Goal: Answer question/provide support: Share knowledge or assist other users

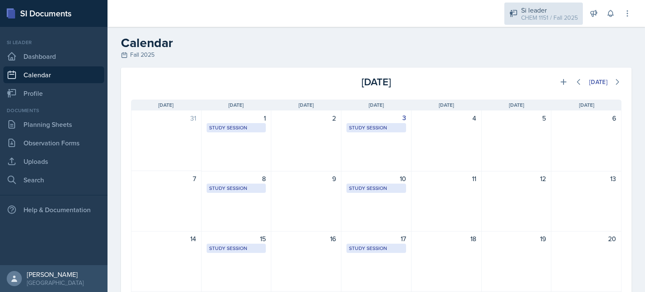
click at [555, 11] on div "Si leader" at bounding box center [549, 10] width 57 height 10
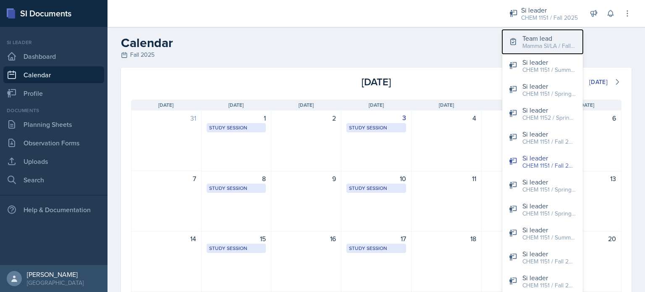
click at [551, 42] on div "Mamma SI/LA / Fall 2025" at bounding box center [549, 46] width 54 height 9
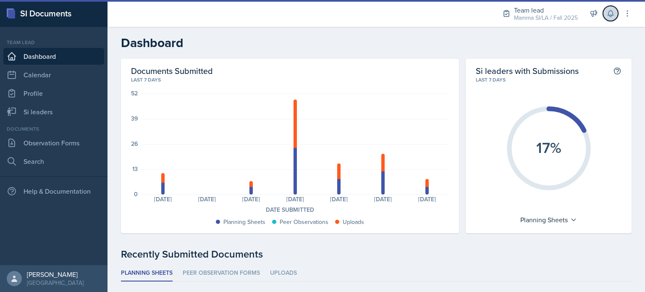
click at [616, 13] on button at bounding box center [610, 13] width 15 height 15
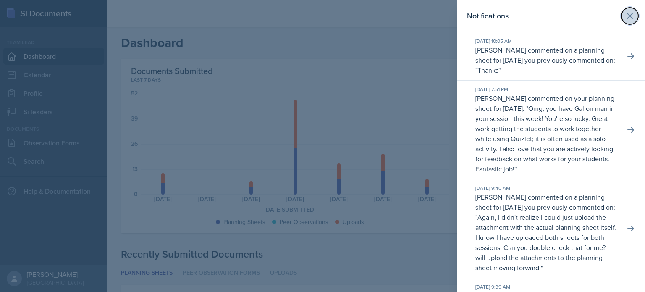
click at [626, 15] on icon at bounding box center [630, 16] width 10 height 10
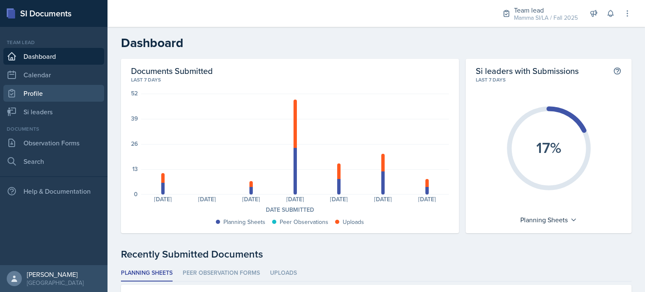
click at [79, 101] on link "Profile" at bounding box center [53, 93] width 101 height 17
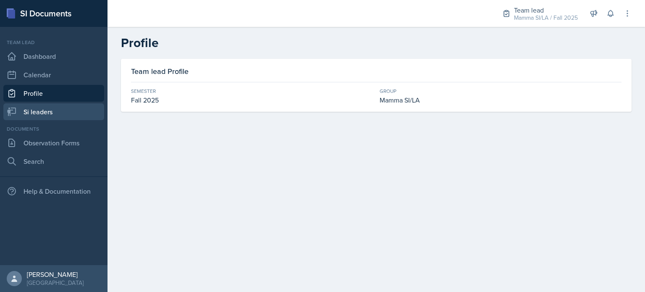
click at [72, 111] on link "Si leaders" at bounding box center [53, 111] width 101 height 17
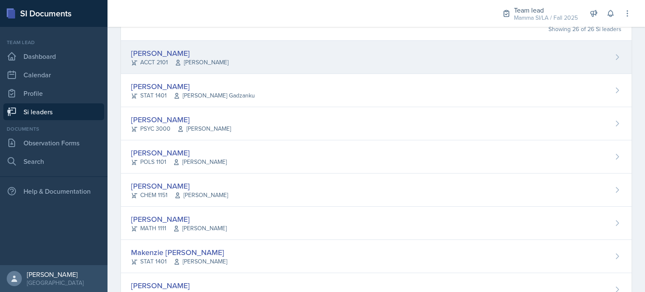
scroll to position [69, 0]
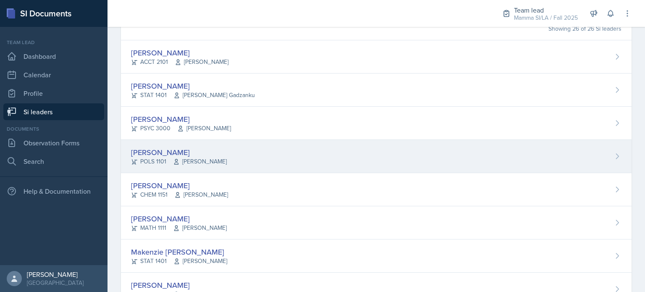
click at [259, 164] on div "[PERSON_NAME] POLS 1101 Semline [PERSON_NAME]" at bounding box center [376, 156] width 511 height 33
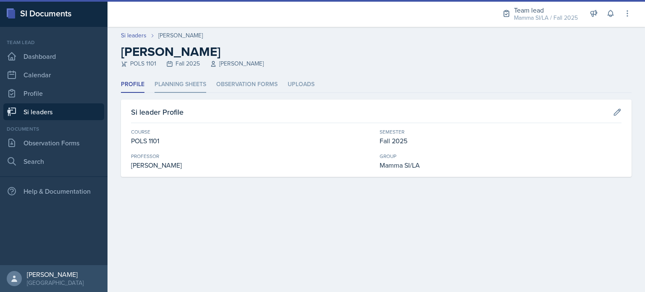
click at [196, 92] on li "Planning Sheets" at bounding box center [181, 84] width 52 height 16
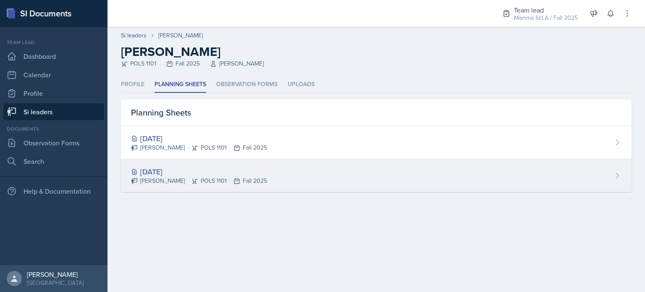
click at [257, 176] on div "[PERSON_NAME] POLS 1101 Fall 2025" at bounding box center [199, 180] width 136 height 9
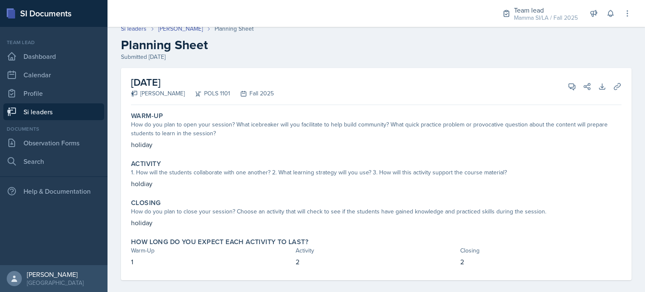
scroll to position [15, 0]
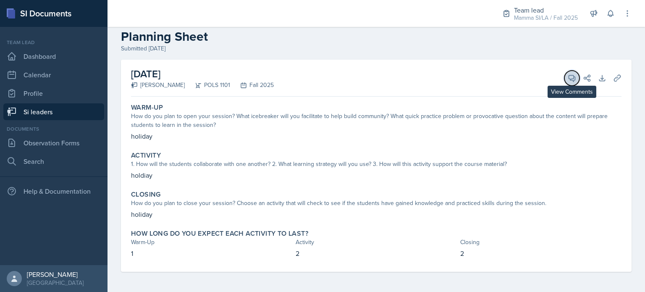
click at [569, 79] on icon at bounding box center [572, 78] width 6 height 6
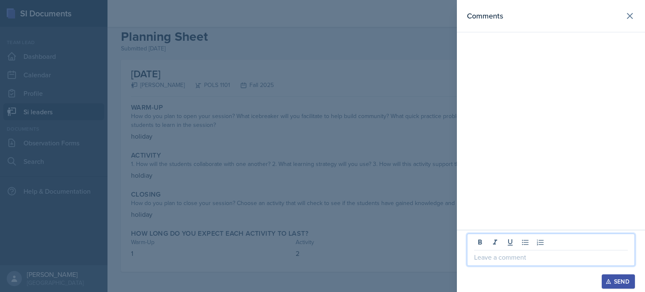
click at [537, 253] on p at bounding box center [551, 257] width 154 height 10
click at [537, 253] on p "thank you for submitting this planning sheet!" at bounding box center [551, 257] width 154 height 10
copy p "thank you for submitting this planning sheet!"
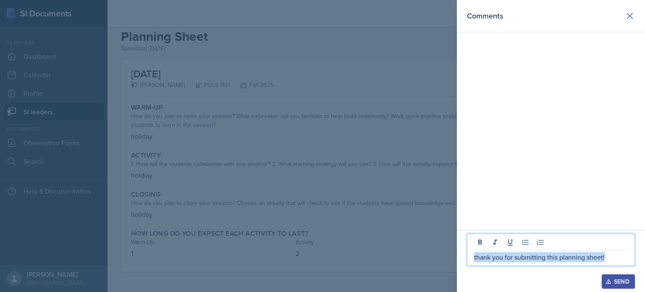
click at [625, 281] on div "Send" at bounding box center [618, 281] width 22 height 7
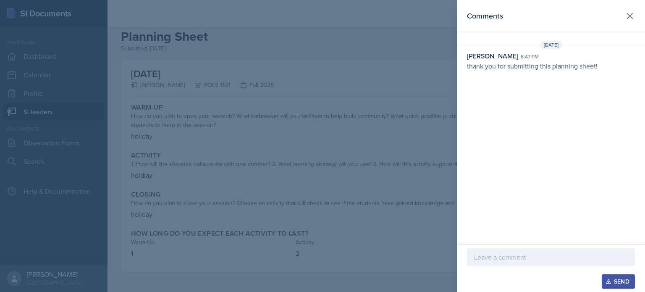
click at [260, 55] on div at bounding box center [322, 146] width 645 height 292
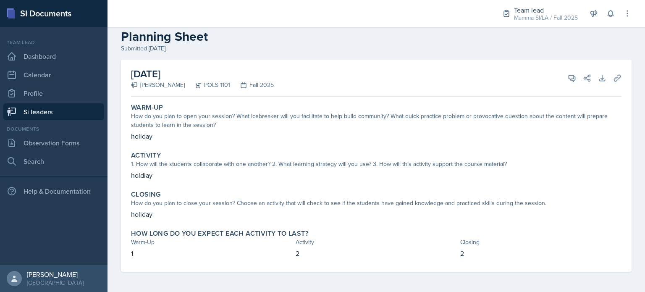
click at [53, 111] on link "Si leaders" at bounding box center [53, 111] width 101 height 17
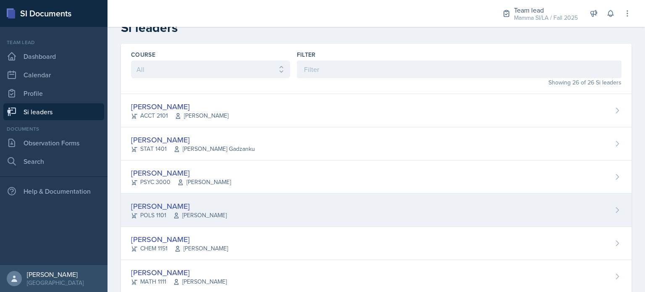
click at [238, 206] on div "[PERSON_NAME] POLS 1101 Semline [PERSON_NAME]" at bounding box center [376, 210] width 511 height 33
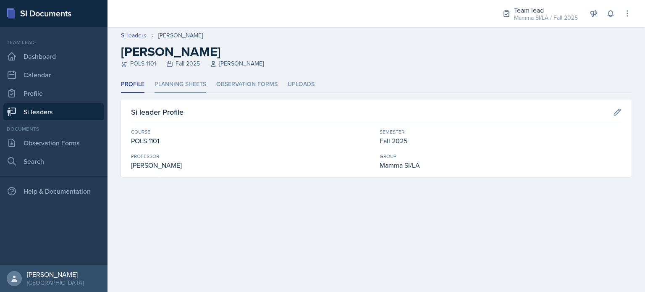
click at [176, 82] on li "Planning Sheets" at bounding box center [181, 84] width 52 height 16
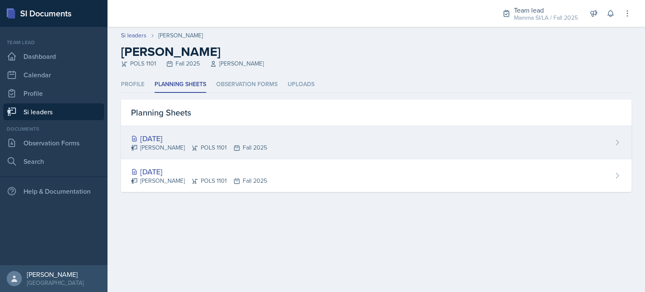
click at [185, 152] on div "[DATE] [PERSON_NAME] POLS 1101 Fall 2025" at bounding box center [376, 142] width 511 height 33
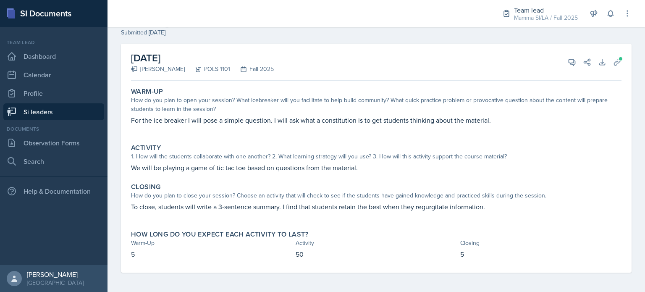
scroll to position [30, 0]
click at [610, 68] on button "Uploads" at bounding box center [617, 62] width 15 height 15
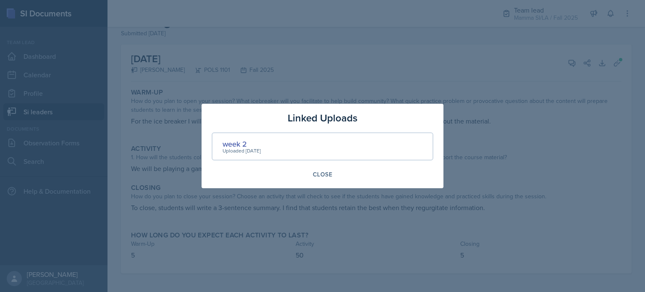
click at [235, 148] on div "Uploaded [DATE]" at bounding box center [242, 151] width 38 height 8
click at [233, 147] on div "week 2" at bounding box center [242, 143] width 38 height 11
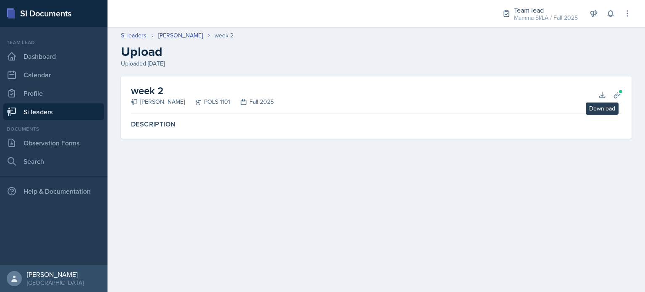
drag, startPoint x: 601, startPoint y: 95, endPoint x: 420, endPoint y: 93, distance: 180.6
click at [420, 93] on div "week 2 [PERSON_NAME] POLS 1101 Fall 2025 Download Planning Sheets" at bounding box center [376, 94] width 490 height 37
click at [603, 91] on icon at bounding box center [602, 95] width 8 height 8
click at [47, 115] on link "Si leaders" at bounding box center [53, 111] width 101 height 17
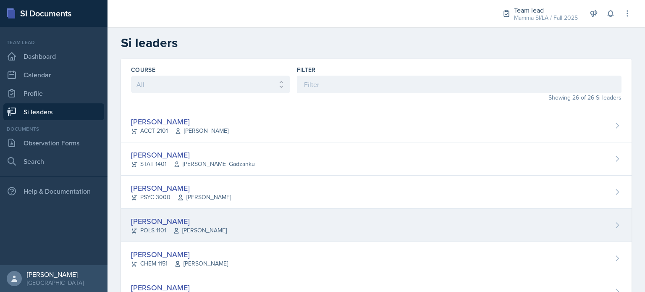
click at [227, 225] on div "[PERSON_NAME]" at bounding box center [179, 220] width 96 height 11
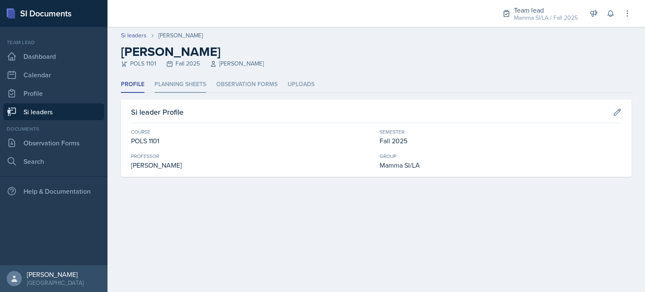
click at [174, 79] on li "Planning Sheets" at bounding box center [181, 84] width 52 height 16
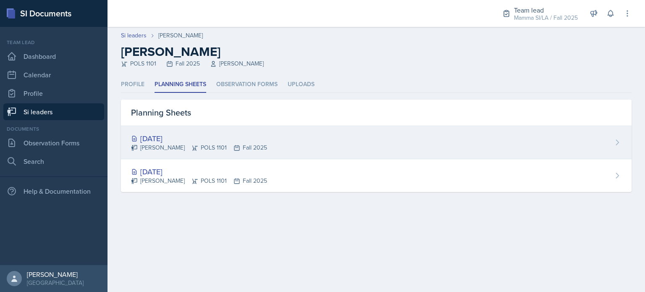
click at [198, 136] on div "[DATE]" at bounding box center [199, 138] width 136 height 11
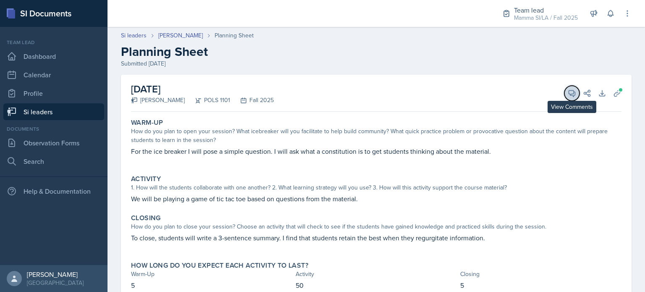
click at [569, 95] on icon at bounding box center [572, 93] width 6 height 6
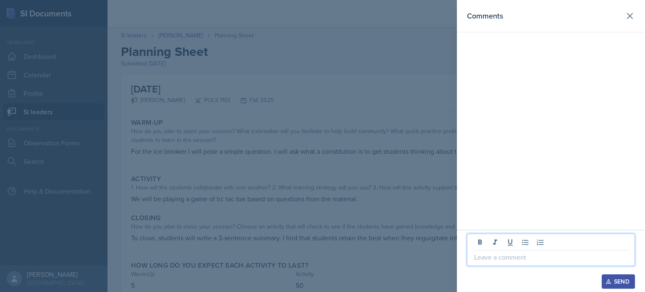
click at [541, 259] on p at bounding box center [551, 257] width 154 height 10
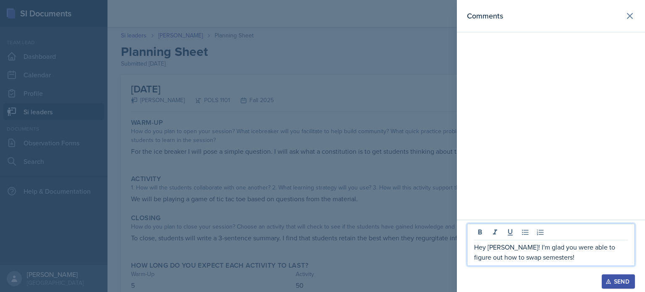
click at [533, 259] on p "Hey [PERSON_NAME]! I'm glad you were able to figure out how to swap semesters!" at bounding box center [551, 252] width 154 height 20
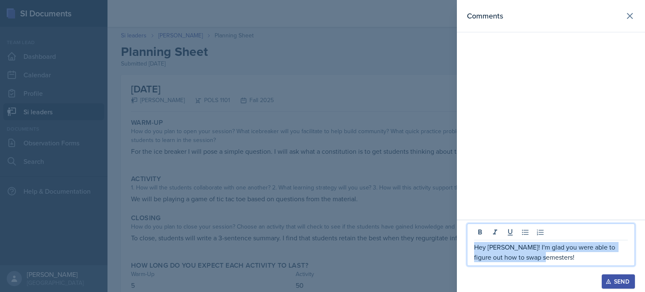
click at [533, 259] on p "Hey [PERSON_NAME]! I'm glad you were able to figure out how to swap semesters!" at bounding box center [551, 252] width 154 height 20
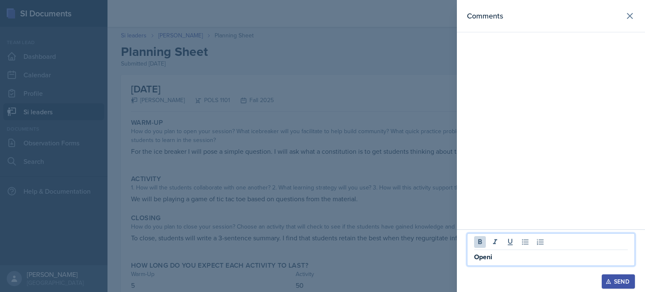
click at [533, 259] on p "Openi" at bounding box center [551, 257] width 154 height 10
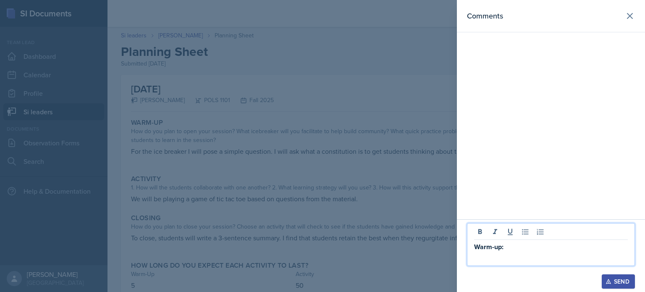
click at [533, 259] on p at bounding box center [551, 257] width 154 height 10
click at [533, 259] on p "An open-ended question like thi" at bounding box center [551, 257] width 154 height 10
click at [576, 257] on p "An open-ended question like thi" at bounding box center [551, 257] width 154 height 10
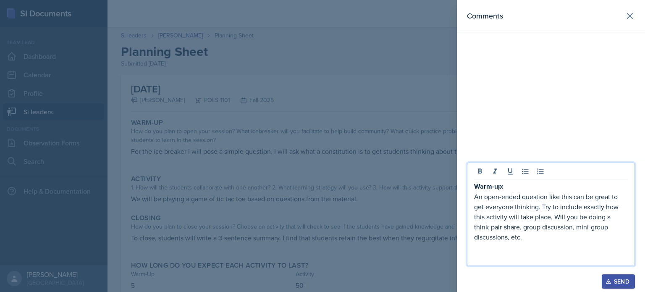
click at [534, 234] on p "An open-ended question like this can be great to get everyone thinking. Try to …" at bounding box center [551, 216] width 154 height 50
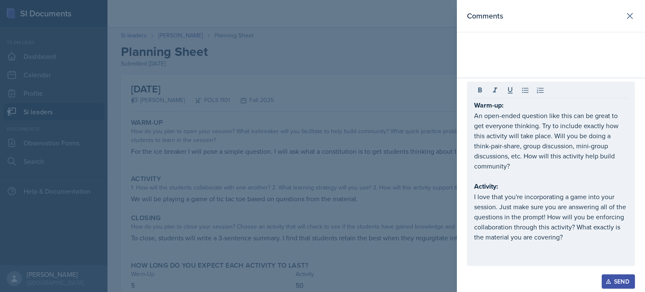
click at [409, 147] on div at bounding box center [322, 146] width 645 height 292
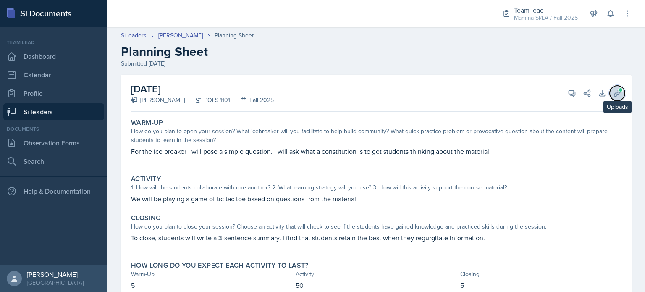
click at [613, 92] on icon at bounding box center [617, 93] width 8 height 8
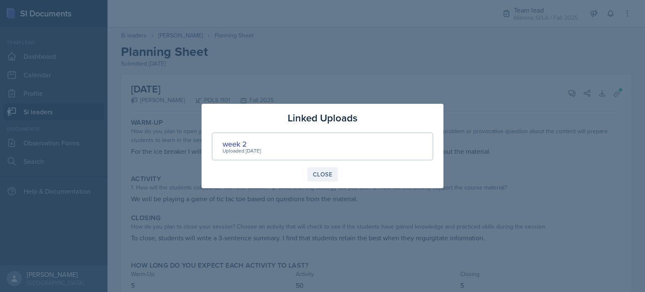
click at [321, 174] on div "Close" at bounding box center [322, 174] width 19 height 7
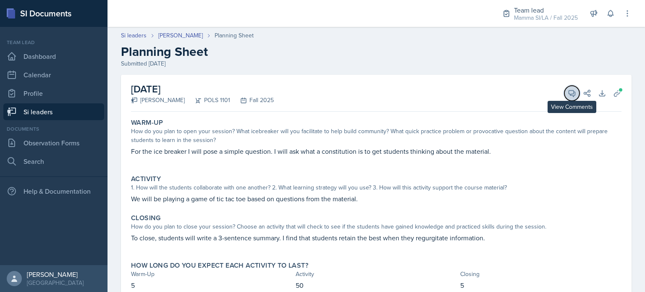
click at [569, 93] on icon at bounding box center [572, 93] width 6 height 6
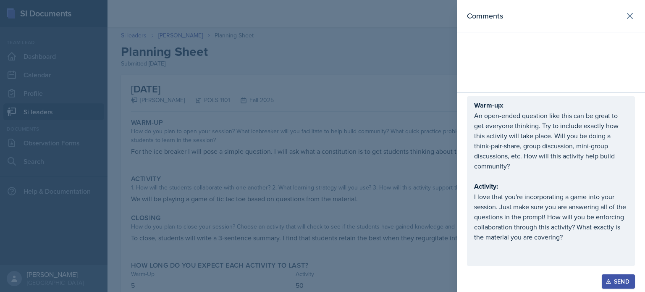
click at [582, 239] on p "I love that you're incorporating a game into your session. Just make sure you a…" at bounding box center [551, 216] width 154 height 50
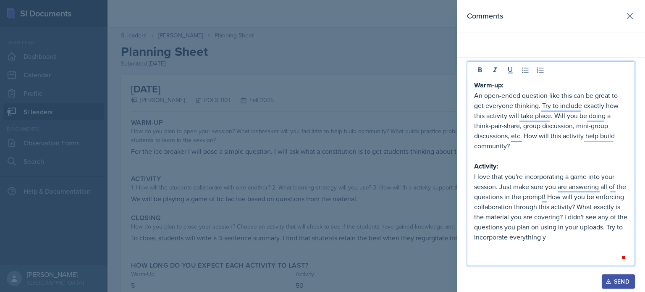
click at [582, 239] on p "I love that you're incorporating a game into your session. Just make sure you a…" at bounding box center [551, 206] width 154 height 71
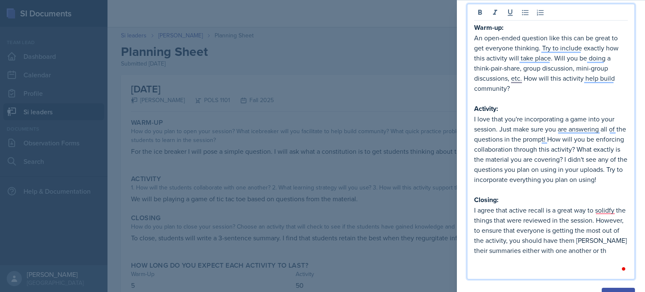
click at [582, 239] on p "I agree that active recall is a great way to solidfy the things that were revie…" at bounding box center [551, 230] width 154 height 50
click at [603, 248] on p "I agree that active recall is a great way to solidfy the things that were revie…" at bounding box center [551, 230] width 154 height 50
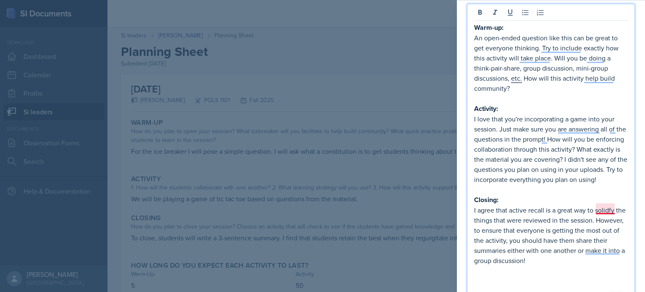
click at [610, 208] on p "I agree that active recall is a great way to solidfy the things that were revie…" at bounding box center [551, 235] width 154 height 60
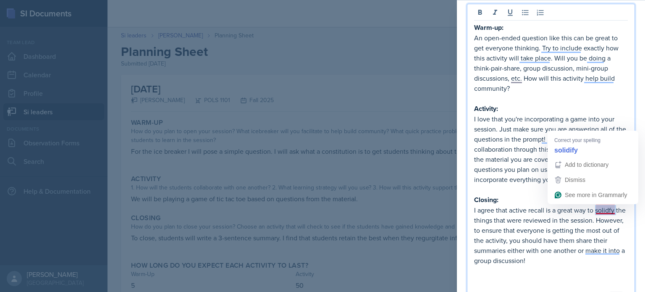
click at [610, 208] on p "I agree that active recall is a great way to solidfy the things that were revie…" at bounding box center [551, 235] width 154 height 60
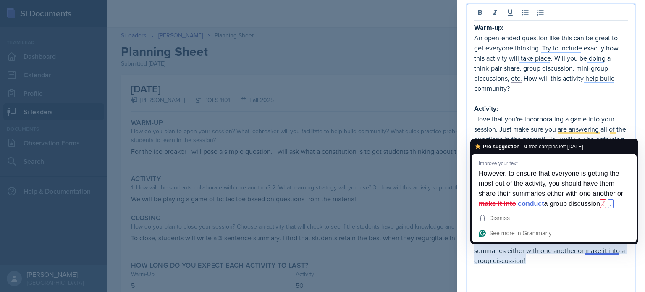
click at [599, 253] on p "I agree that active recall is a great way to solidify the things that were revi…" at bounding box center [551, 235] width 154 height 60
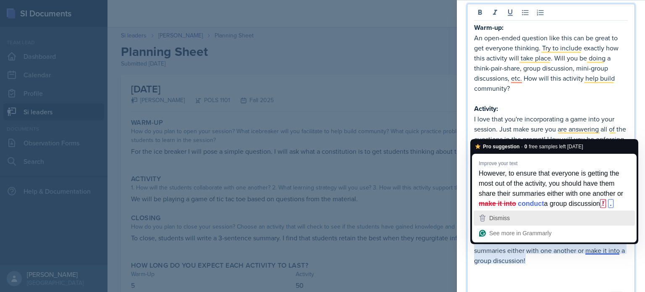
click at [521, 217] on div "Dismiss" at bounding box center [554, 218] width 154 height 13
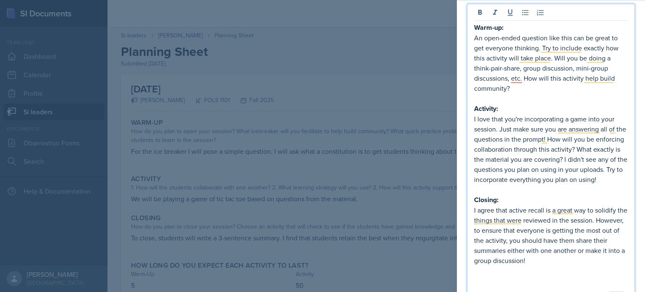
click at [529, 275] on p "To enrich screen reader interactions, please activate Accessibility in Grammarl…" at bounding box center [551, 280] width 154 height 10
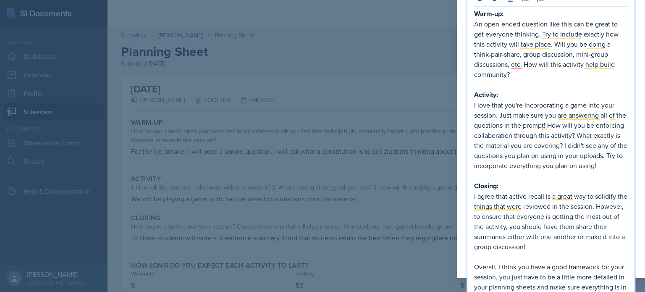
scroll to position [24, 0]
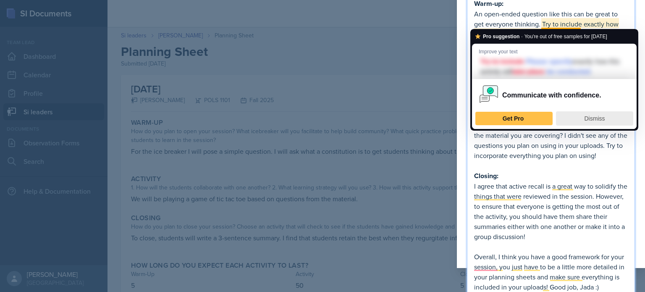
click at [583, 118] on div "Dismiss" at bounding box center [595, 118] width 70 height 13
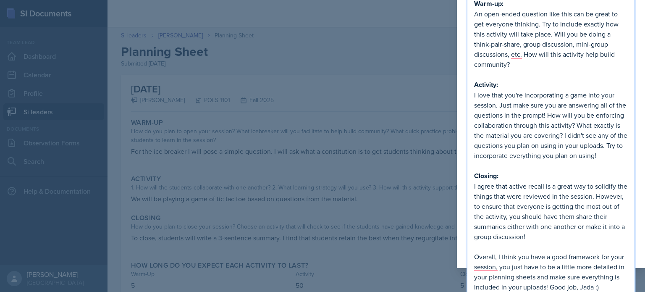
click at [566, 266] on p "Overall, I think you have a good framework for your session, you just have to b…" at bounding box center [551, 272] width 154 height 40
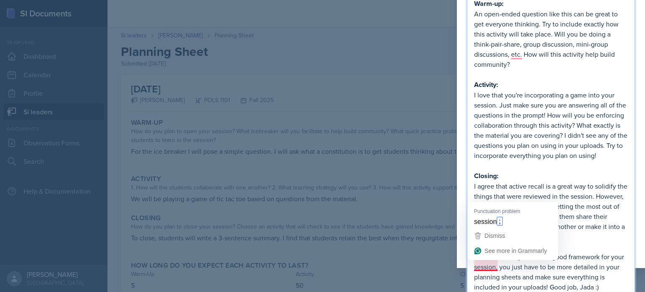
click at [482, 265] on p "Overall, I think you have a good framework for your session, you just have to b…" at bounding box center [551, 272] width 154 height 40
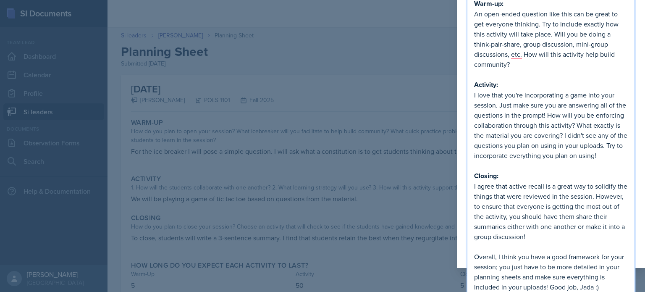
click at [559, 107] on p "I love that you're incorporating a game into your session. Just make sure you a…" at bounding box center [551, 125] width 154 height 71
click at [529, 163] on p "To enrich screen reader interactions, please activate Accessibility in Grammarl…" at bounding box center [551, 165] width 154 height 10
drag, startPoint x: 578, startPoint y: 67, endPoint x: 641, endPoint y: 84, distance: 65.1
click at [641, 84] on div "Warm-up: An open-ended question like this can be great to get everyone thinking…" at bounding box center [551, 159] width 188 height 366
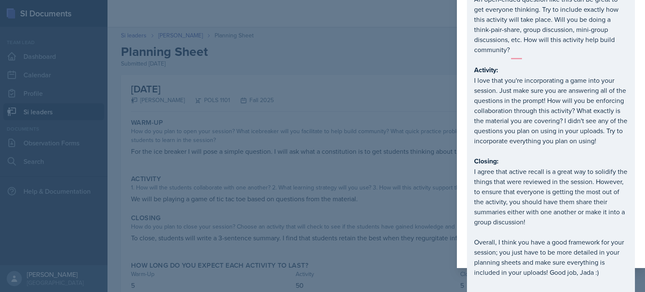
scroll to position [9, 0]
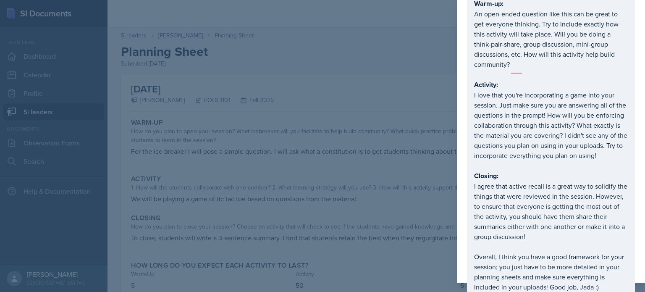
click at [641, 84] on div "Warm-up: An open-ended question like this can be great to get everyone thinking…" at bounding box center [551, 166] width 188 height 351
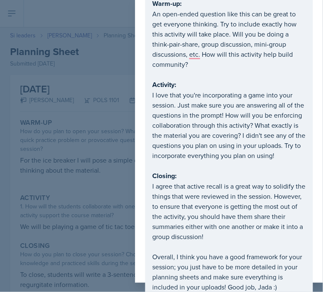
click at [62, 146] on div at bounding box center [161, 146] width 323 height 292
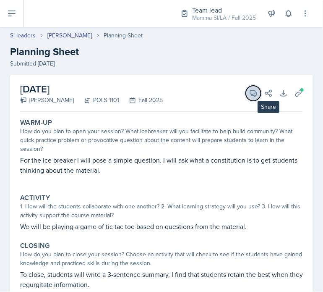
click at [251, 94] on icon at bounding box center [254, 93] width 6 height 6
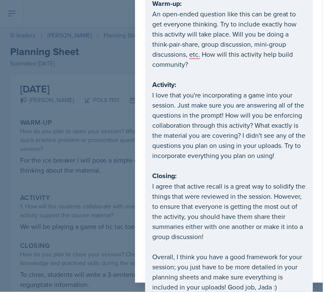
click at [140, 264] on div "Warm-up: An open-ended question like this can be great to get everyone thinking…" at bounding box center [229, 166] width 188 height 351
click at [84, 218] on div at bounding box center [161, 146] width 323 height 292
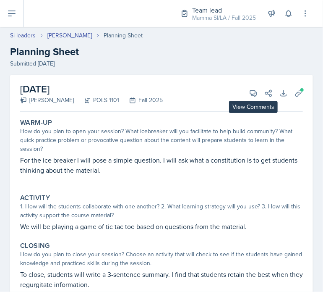
drag, startPoint x: 244, startPoint y: 92, endPoint x: 236, endPoint y: 95, distance: 8.3
click at [236, 95] on div "[DATE] [PERSON_NAME] POLS 1101 Fall 2025 View Comments Comments Warm-up: An ope…" at bounding box center [161, 93] width 283 height 37
click at [251, 93] on icon at bounding box center [253, 93] width 8 height 8
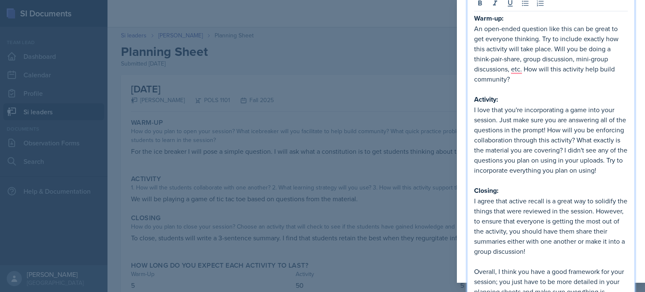
click at [498, 105] on p "I love that you're incorporating a game into your session. Just make sure you a…" at bounding box center [551, 140] width 154 height 71
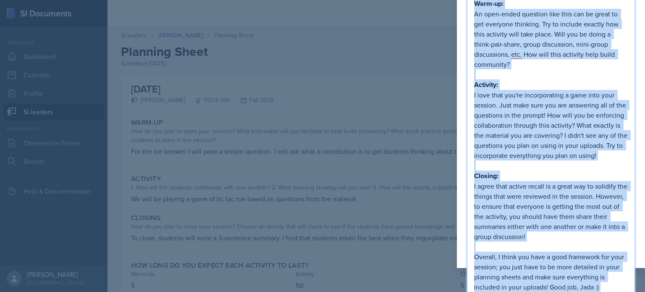
copy div "Warm-up: An open-ended question like this can be great to get everyone thinking…"
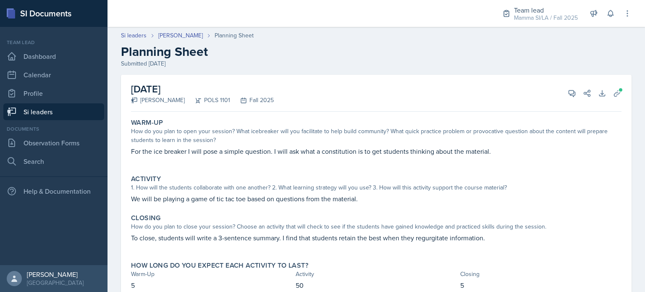
scroll to position [32, 0]
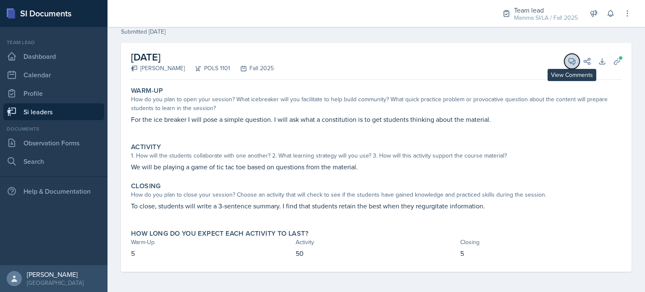
click at [568, 64] on icon at bounding box center [572, 61] width 8 height 8
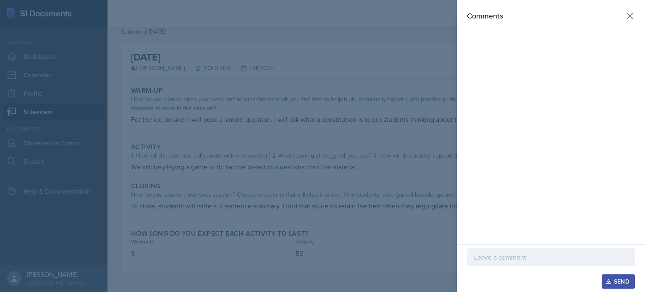
click at [539, 261] on p at bounding box center [551, 257] width 154 height 10
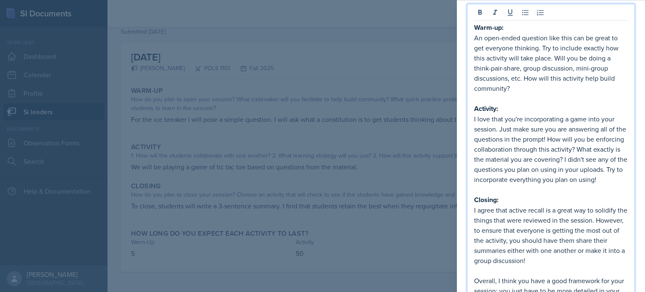
scroll to position [44, 0]
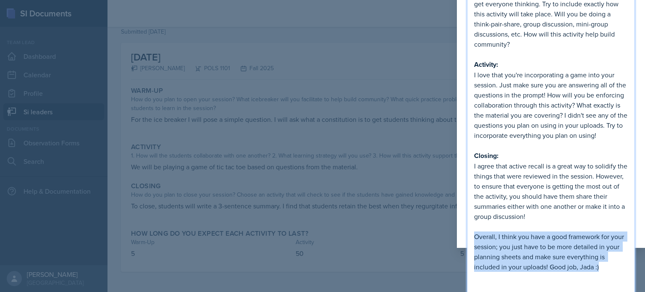
drag, startPoint x: 613, startPoint y: 265, endPoint x: 474, endPoint y: 234, distance: 142.3
click at [474, 234] on p "Overall, I think you have a good framework for your session; you just have to b…" at bounding box center [551, 251] width 154 height 40
copy p "Overall, I think you have a good framework for your session; you just have to b…"
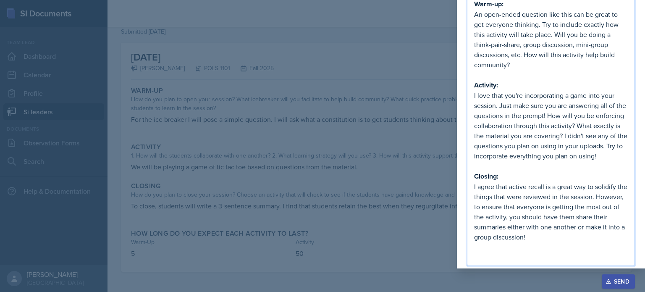
scroll to position [22, 0]
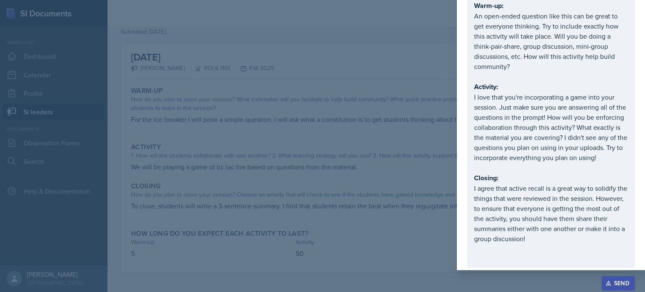
click at [633, 282] on button "Send" at bounding box center [618, 283] width 33 height 14
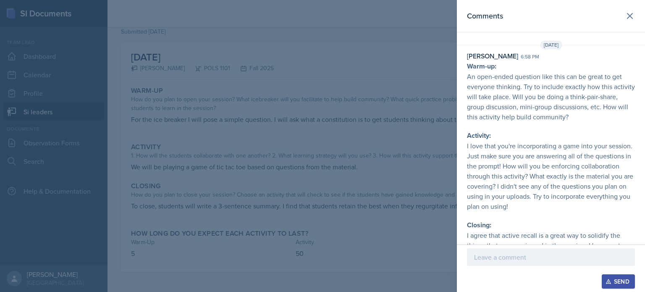
scroll to position [64, 0]
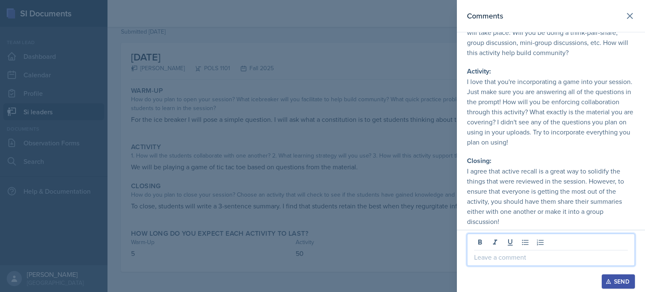
click at [524, 258] on p at bounding box center [551, 257] width 154 height 10
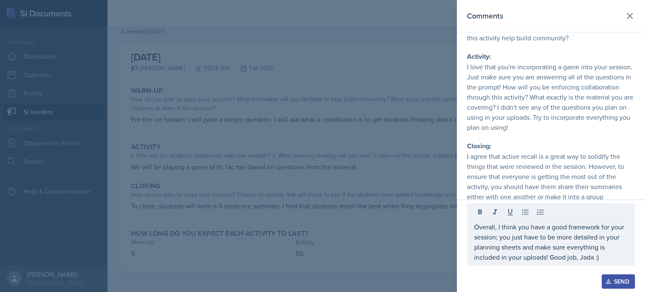
click at [617, 282] on div "Send" at bounding box center [618, 281] width 22 height 7
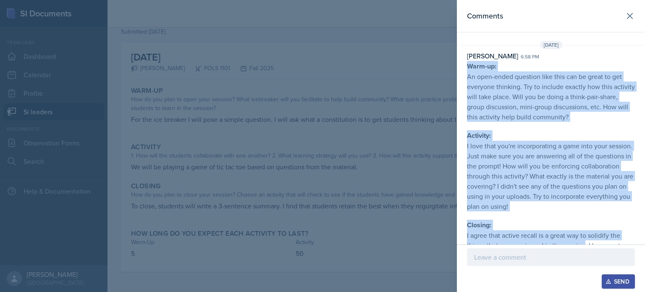
scroll to position [120, 0]
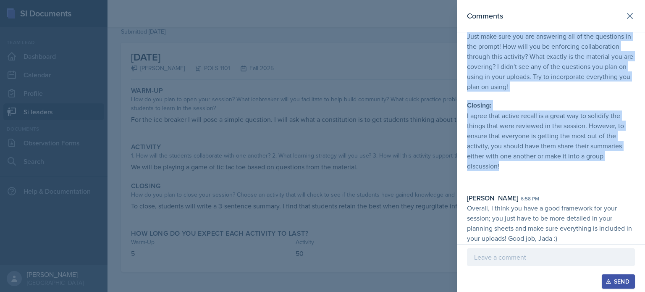
drag, startPoint x: 467, startPoint y: 62, endPoint x: 571, endPoint y: 165, distance: 146.1
click at [571, 165] on p "Warm-up: An open-ended question like this can be great to get everyone thinking…" at bounding box center [551, 64] width 168 height 246
copy p "Warm-up: An open-ended question like this can be great to get everyone thinking…"
click at [516, 63] on p "I love that you're incorporating a game into your session. Just make sure you a…" at bounding box center [551, 56] width 168 height 71
drag, startPoint x: 467, startPoint y: 66, endPoint x: 532, endPoint y: 166, distance: 119.1
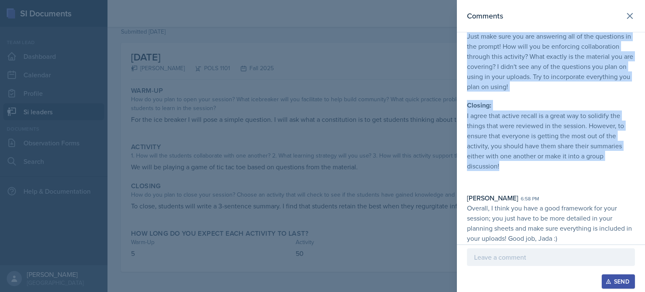
click at [532, 166] on p "Warm-up: An open-ended question like this can be great to get everyone thinking…" at bounding box center [551, 64] width 168 height 246
copy p "Warm-up: An open-ended question like this can be great to get everyone thinking…"
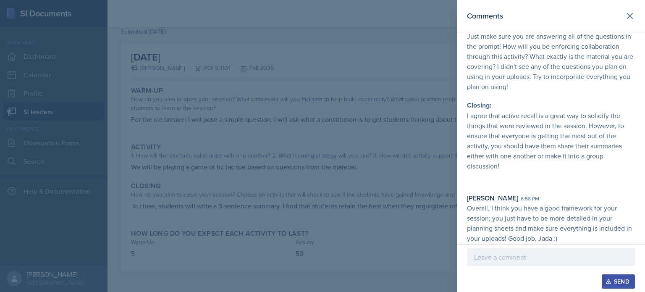
click at [489, 215] on p "Overall, I think you have a good framework for your session; you just have to b…" at bounding box center [551, 223] width 168 height 40
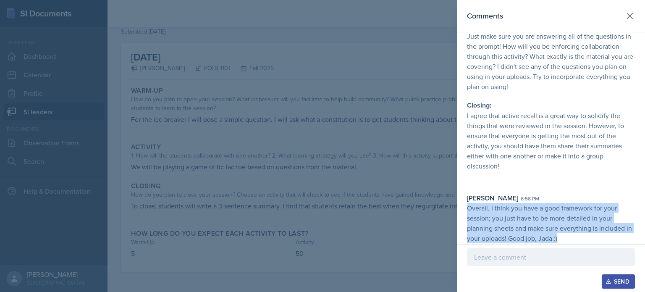
drag, startPoint x: 469, startPoint y: 208, endPoint x: 573, endPoint y: 239, distance: 109.0
click at [573, 239] on p "Overall, I think you have a good framework for your session; you just have to b…" at bounding box center [551, 223] width 168 height 40
copy p "Overall, I think you have a good framework for your session; you just have to b…"
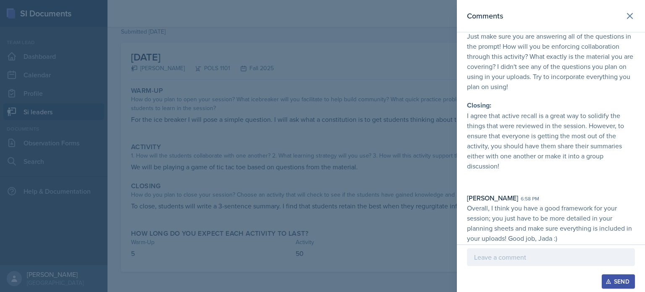
click at [406, 98] on div at bounding box center [322, 146] width 645 height 292
